Goal: Transaction & Acquisition: Purchase product/service

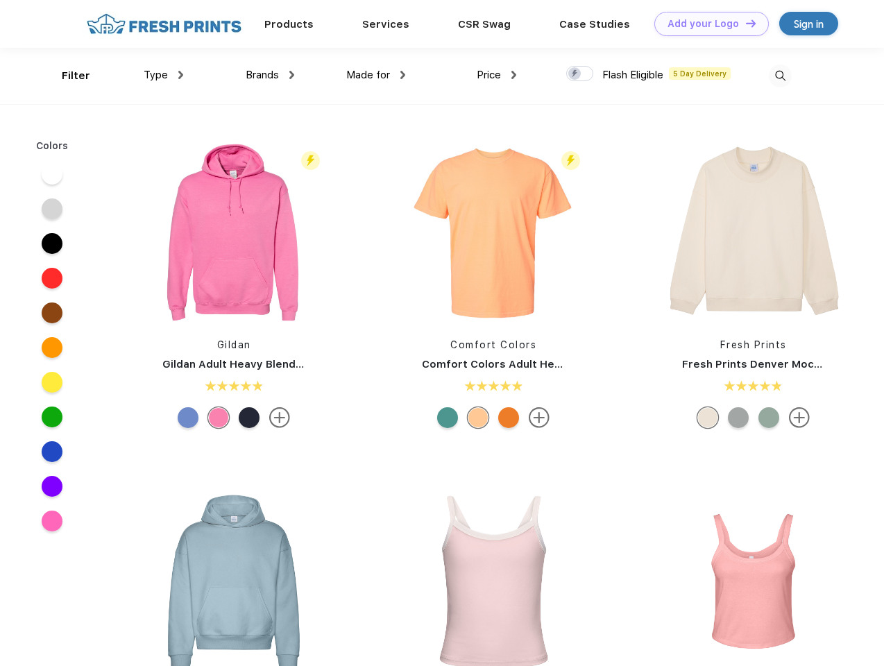
click at [706, 24] on link "Add your Logo Design Tool" at bounding box center [711, 24] width 115 height 24
click at [0, 0] on div "Design Tool" at bounding box center [0, 0] width 0 height 0
click at [745, 23] on link "Add your Logo Design Tool" at bounding box center [711, 24] width 115 height 24
click at [67, 76] on div "Filter" at bounding box center [76, 76] width 28 height 16
click at [164, 75] on span "Type" at bounding box center [156, 75] width 24 height 12
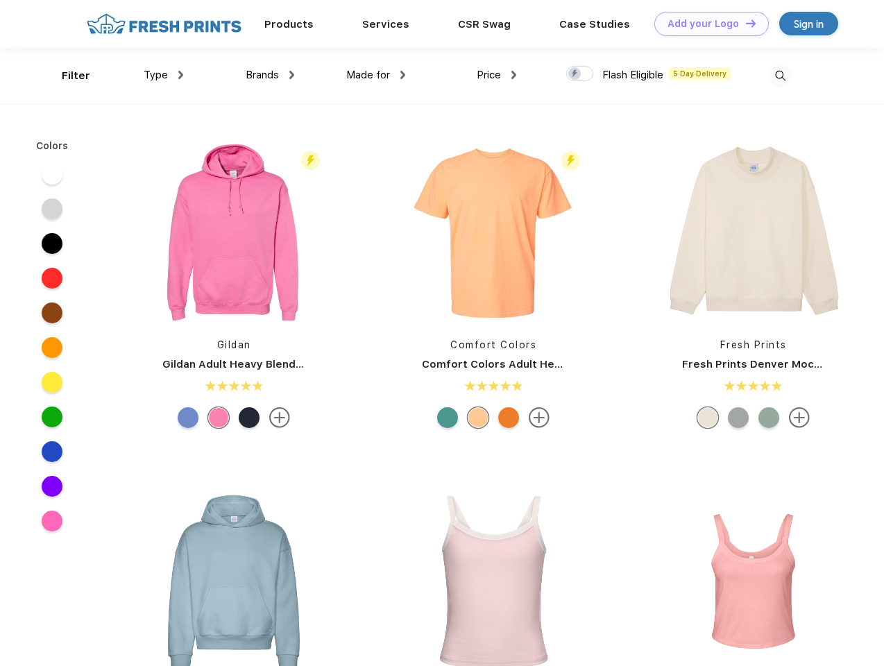
click at [270, 75] on span "Brands" at bounding box center [262, 75] width 33 height 12
click at [376, 75] on span "Made for" at bounding box center [368, 75] width 44 height 12
click at [497, 75] on span "Price" at bounding box center [489, 75] width 24 height 12
click at [580, 74] on div at bounding box center [579, 73] width 27 height 15
click at [575, 74] on input "checkbox" at bounding box center [570, 69] width 9 height 9
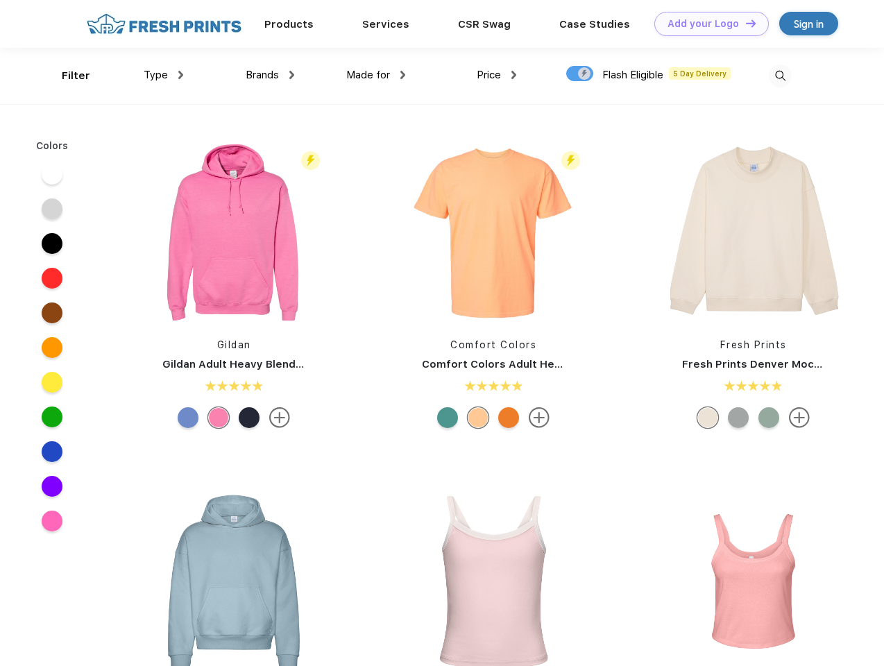
click at [780, 76] on img at bounding box center [780, 76] width 23 height 23
